Goal: Information Seeking & Learning: Learn about a topic

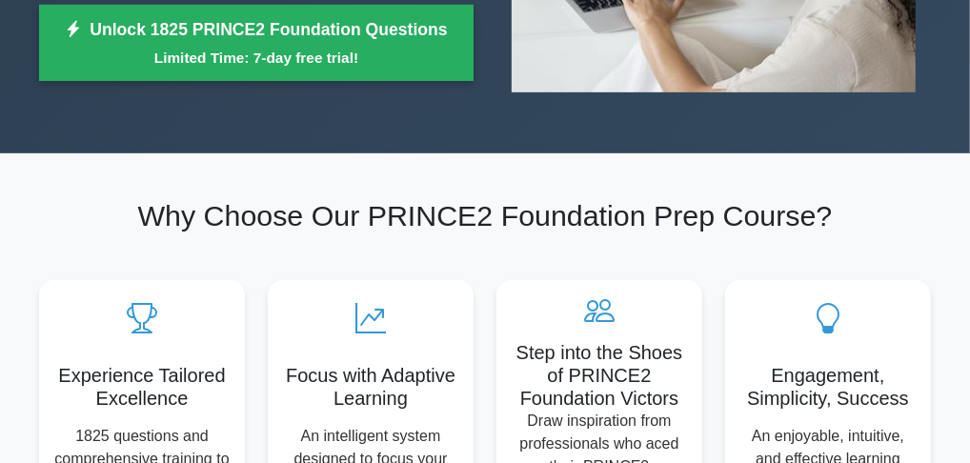
scroll to position [286, 0]
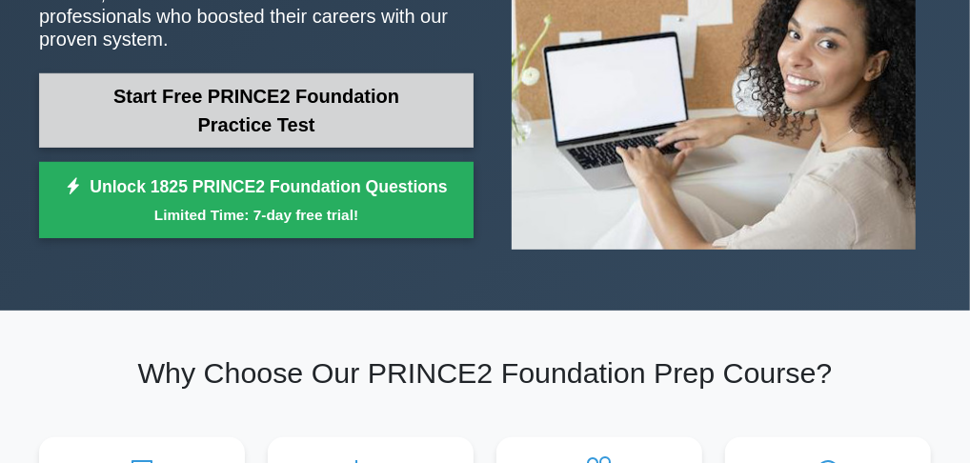
click at [255, 83] on link "Start Free PRINCE2 Foundation Practice Test" at bounding box center [256, 110] width 434 height 74
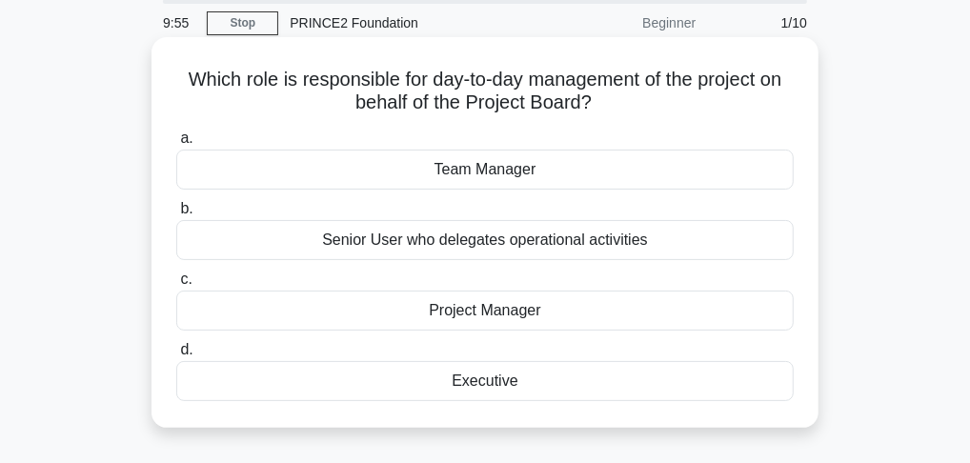
scroll to position [95, 0]
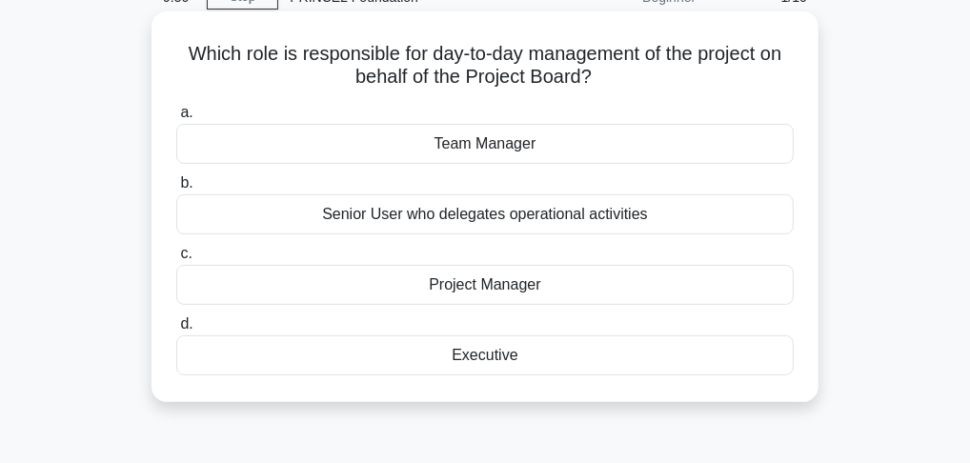
click at [453, 288] on div "Project Manager" at bounding box center [484, 285] width 617 height 40
click at [176, 260] on input "c. Project Manager" at bounding box center [176, 254] width 0 height 12
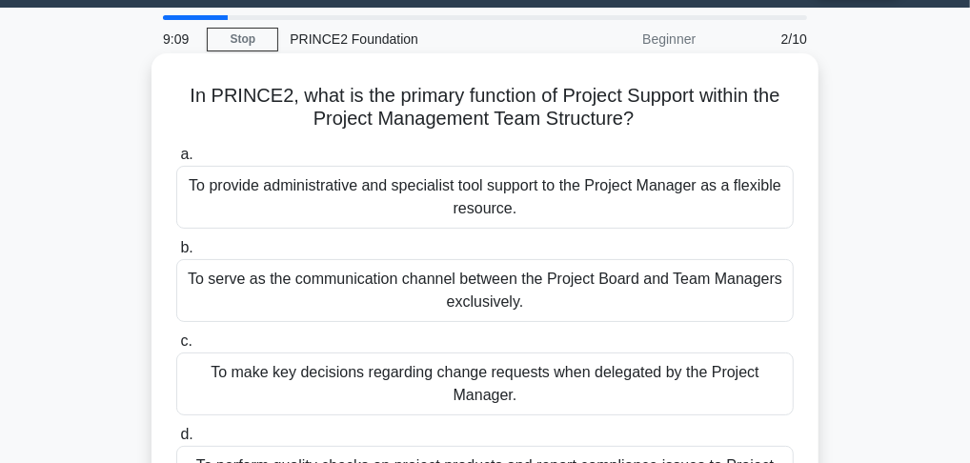
scroll to position [0, 0]
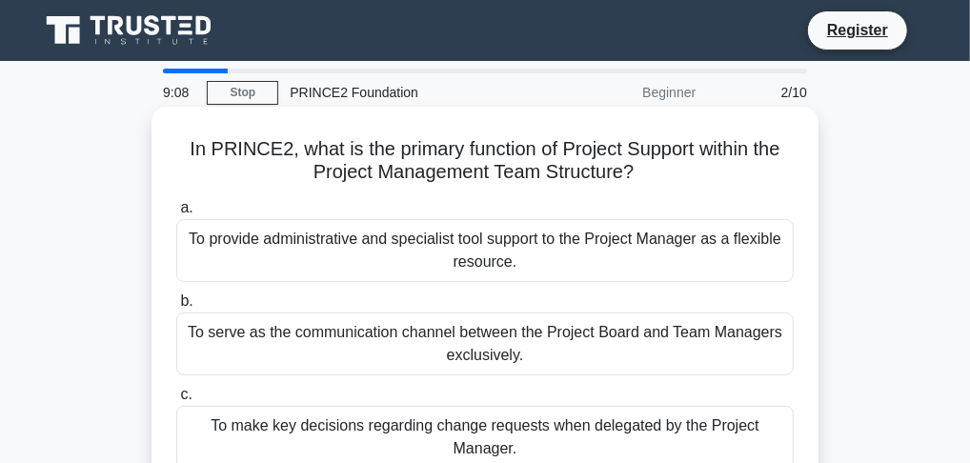
click at [430, 243] on div "To provide administrative and specialist tool support to the Project Manager as…" at bounding box center [484, 250] width 617 height 63
click at [176, 214] on input "a. To provide administrative and specialist tool support to the Project Manager…" at bounding box center [176, 208] width 0 height 12
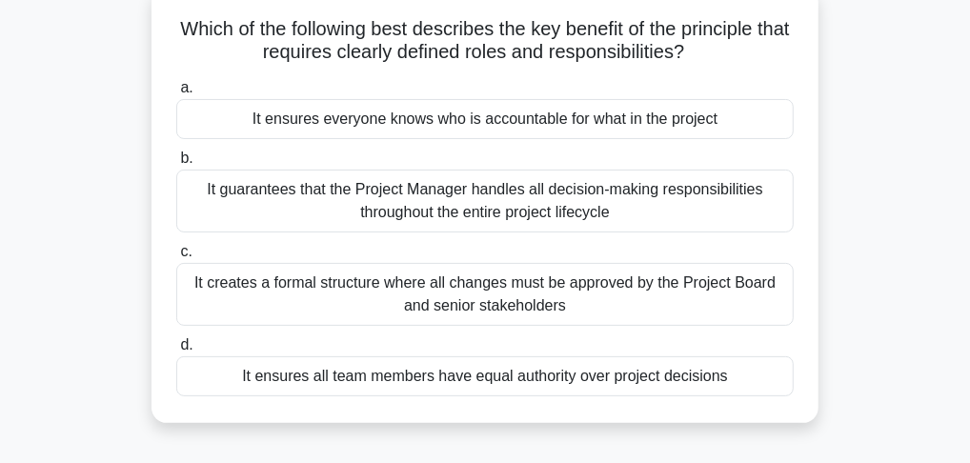
scroll to position [95, 0]
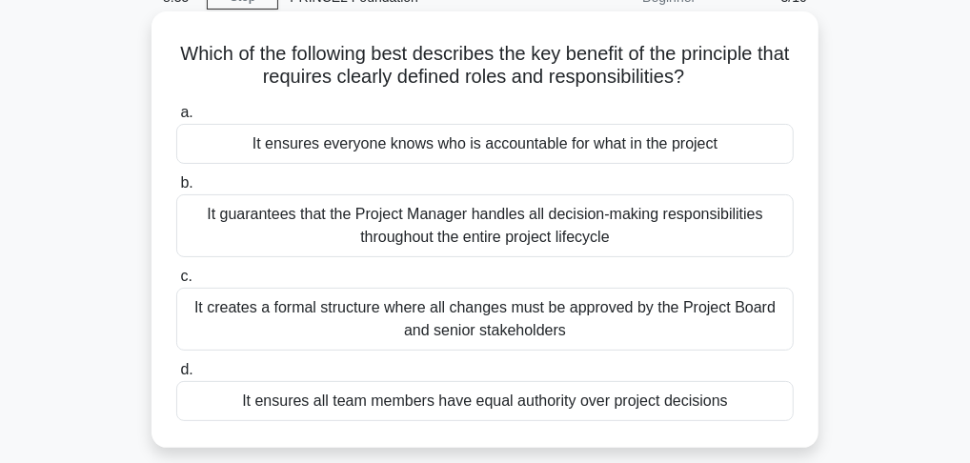
click at [429, 151] on div "It ensures everyone knows who is accountable for what in the project" at bounding box center [484, 144] width 617 height 40
click at [176, 119] on input "a. It ensures everyone knows who is accountable for what in the project" at bounding box center [176, 113] width 0 height 12
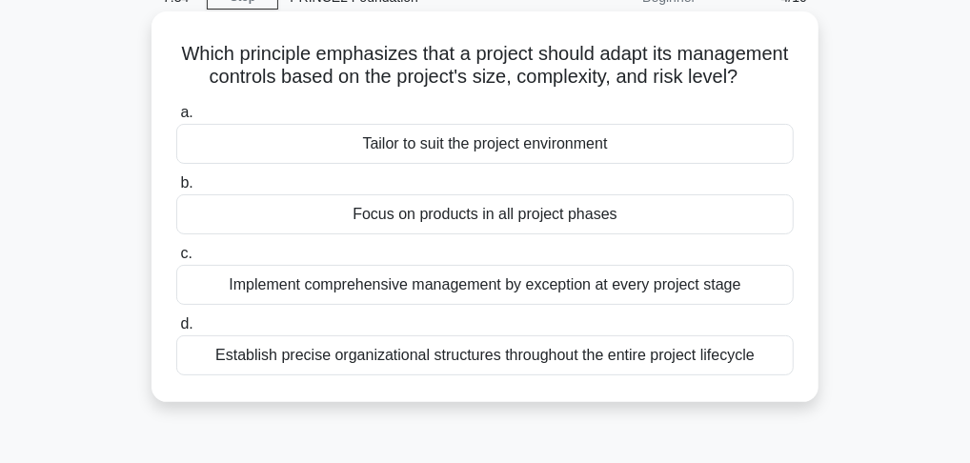
click at [473, 159] on div "Tailor to suit the project environment" at bounding box center [484, 144] width 617 height 40
click at [176, 119] on input "a. Tailor to suit the project environment" at bounding box center [176, 113] width 0 height 12
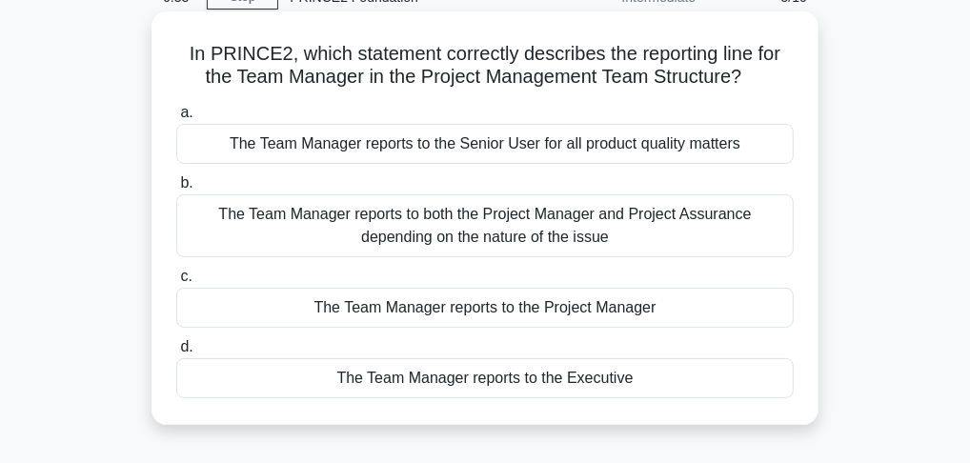
click at [471, 306] on div "The Team Manager reports to the Project Manager" at bounding box center [484, 308] width 617 height 40
click at [176, 283] on input "c. The Team Manager reports to the Project Manager" at bounding box center [176, 277] width 0 height 12
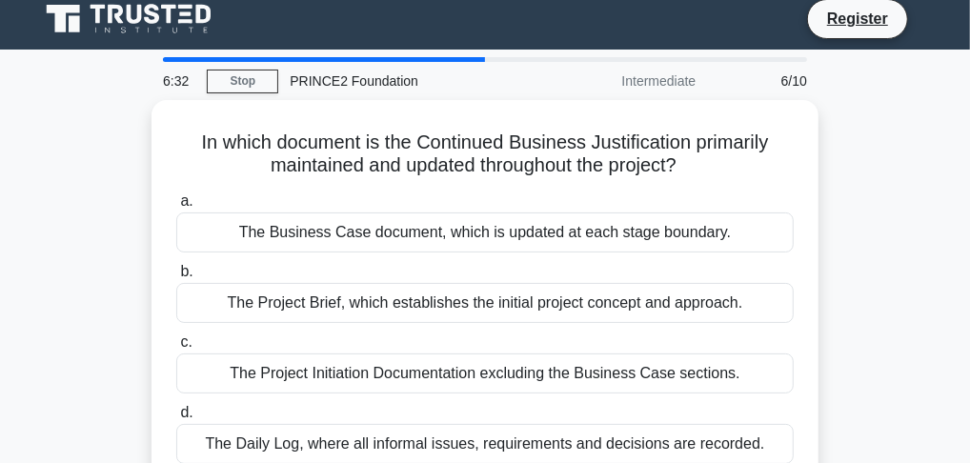
scroll to position [0, 0]
